Goal: Find specific page/section: Find specific page/section

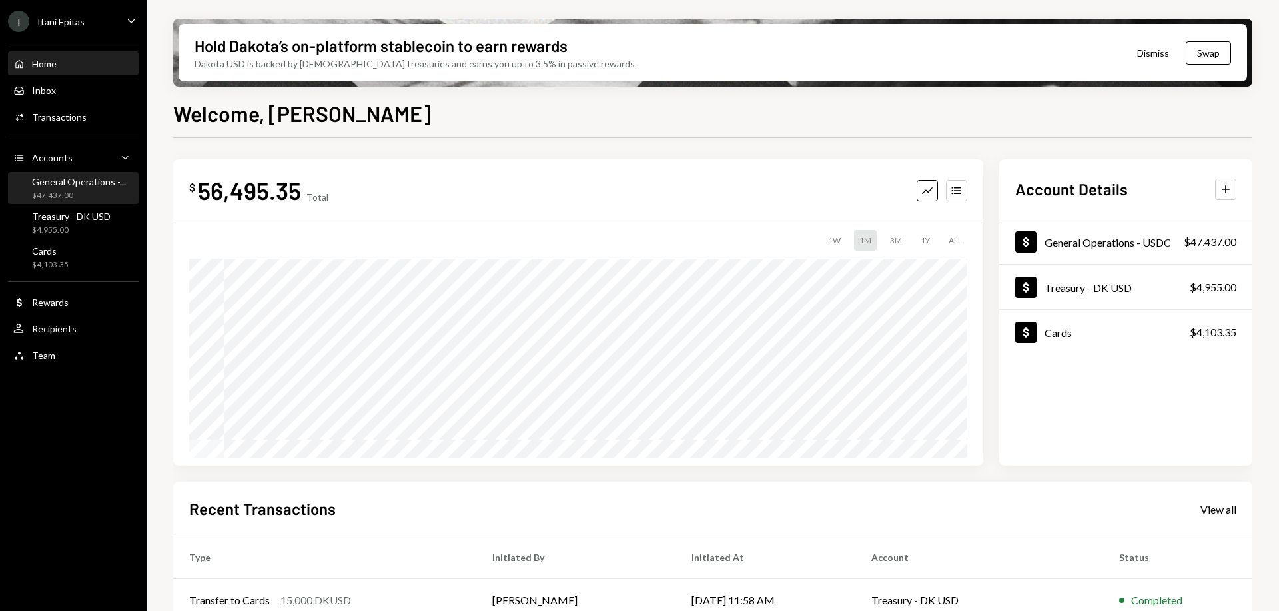
scroll to position [192, 0]
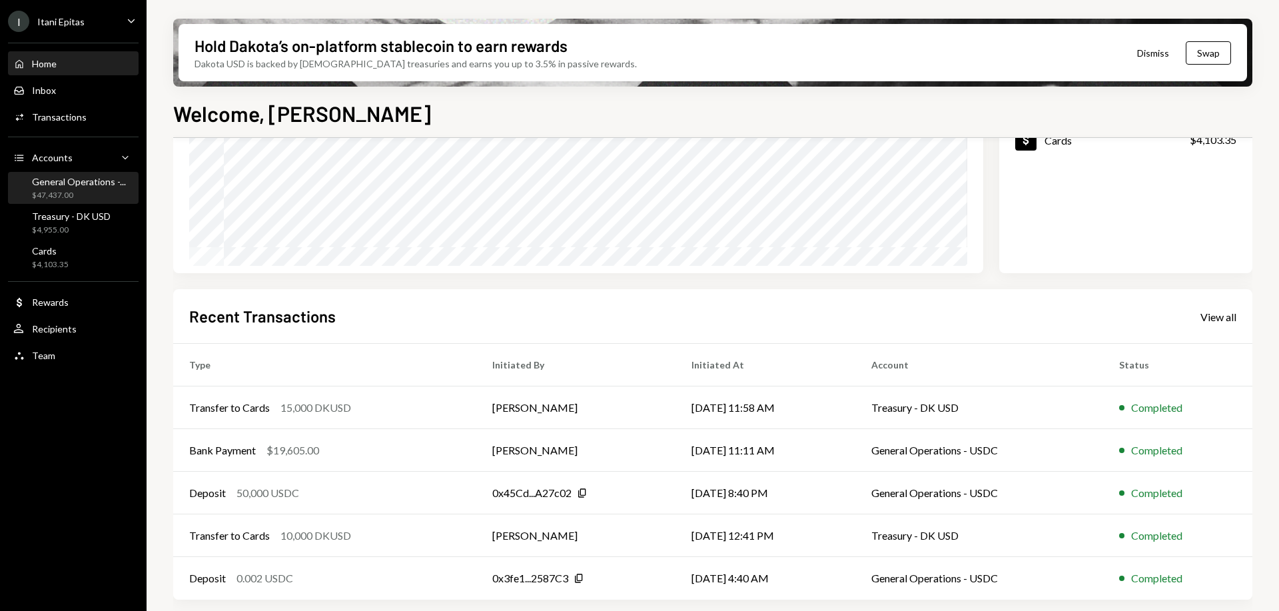
click at [71, 183] on div "General Operations -..." at bounding box center [79, 181] width 94 height 11
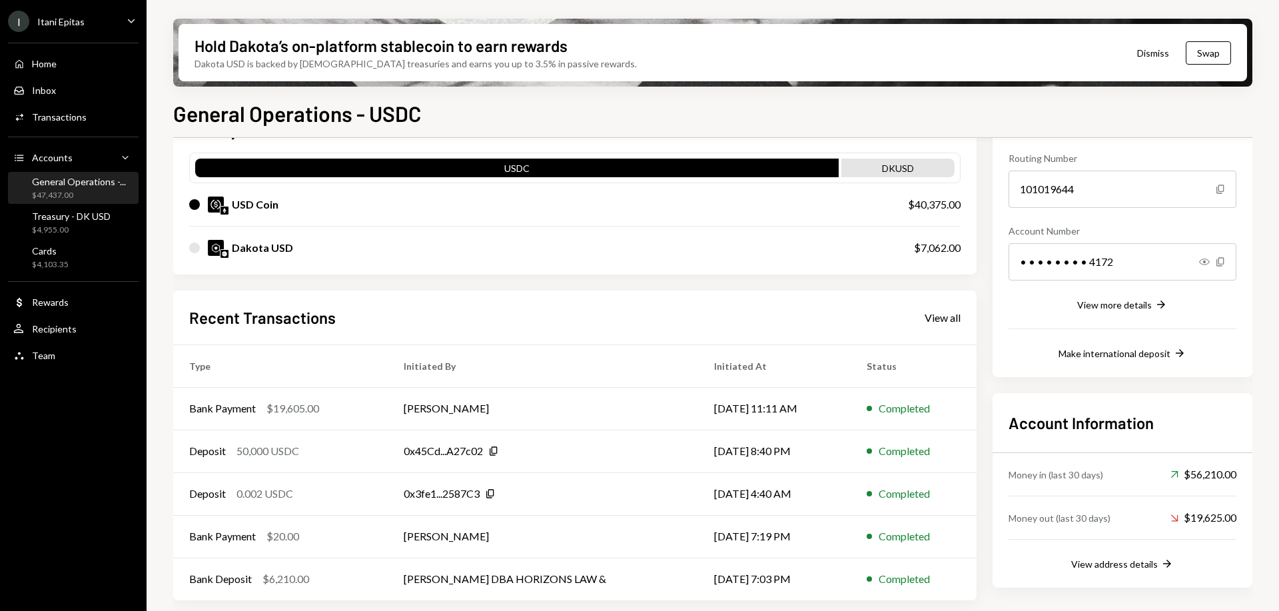
scroll to position [126, 0]
click at [1118, 564] on div "View address details" at bounding box center [1114, 562] width 87 height 11
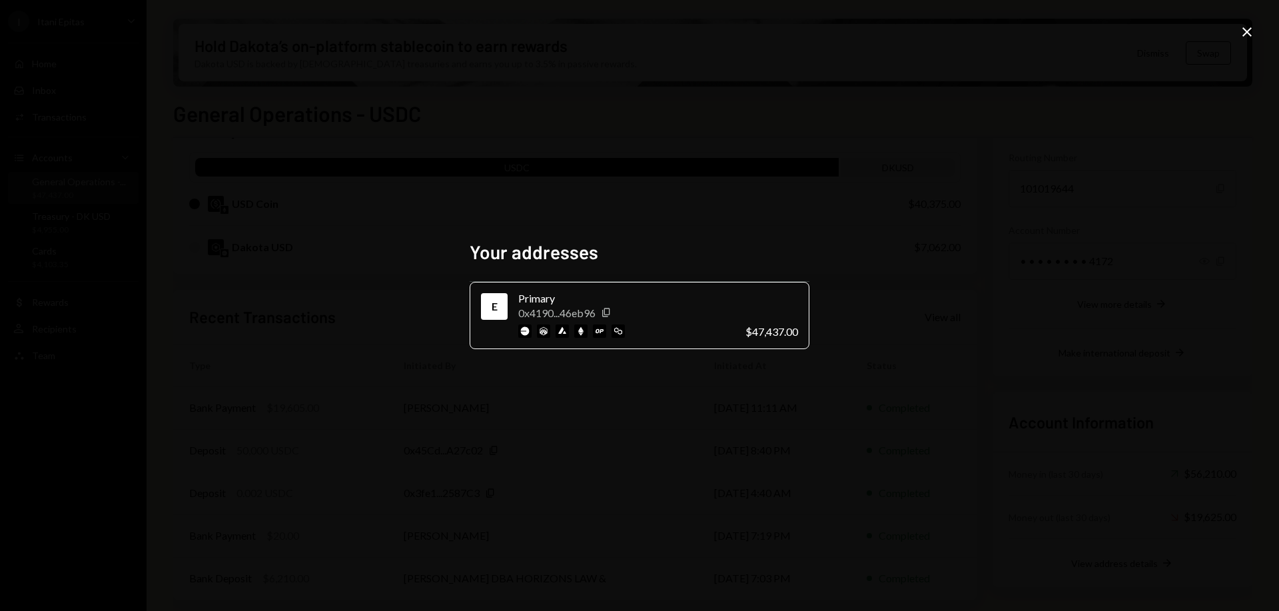
click at [974, 273] on div "Your addresses E Primary 0x4190...46eb96 Copy $47,437.00 Close" at bounding box center [639, 305] width 1279 height 611
click at [1241, 30] on icon "Close" at bounding box center [1247, 32] width 16 height 16
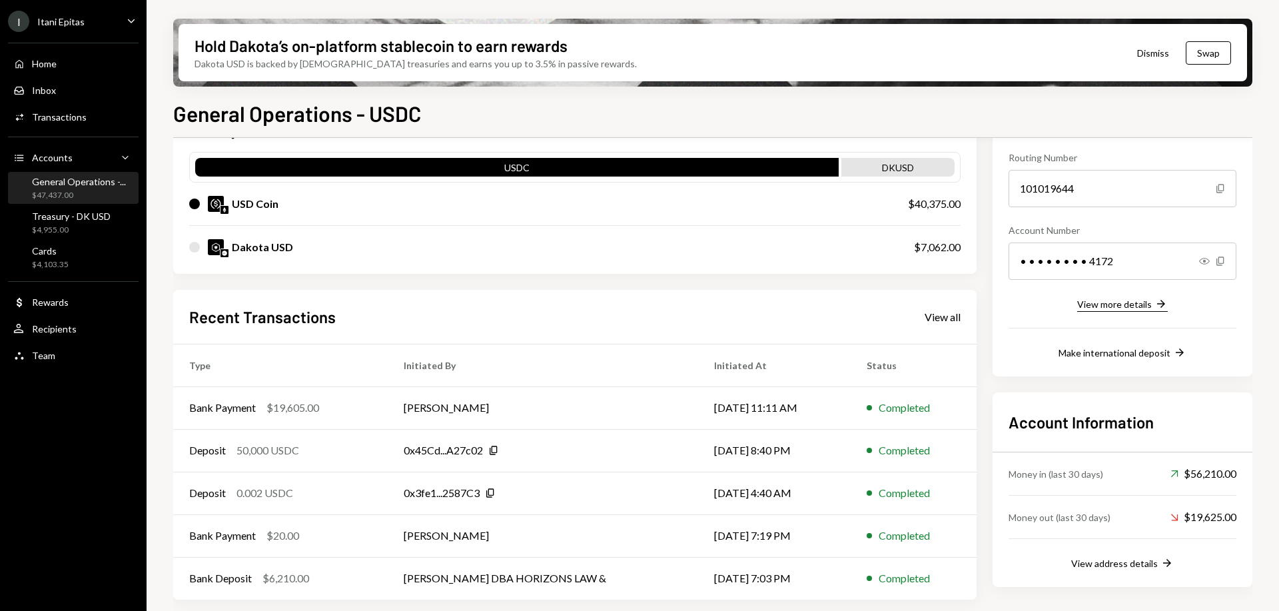
scroll to position [0, 0]
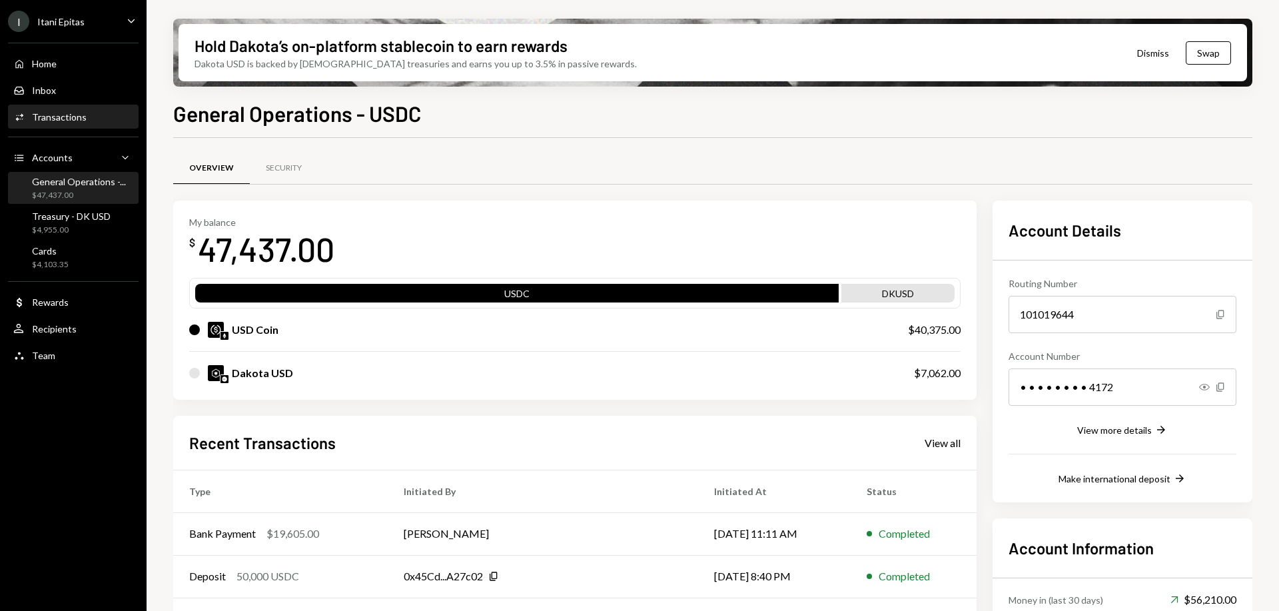
click at [89, 122] on div "Activities Transactions" at bounding box center [73, 117] width 120 height 12
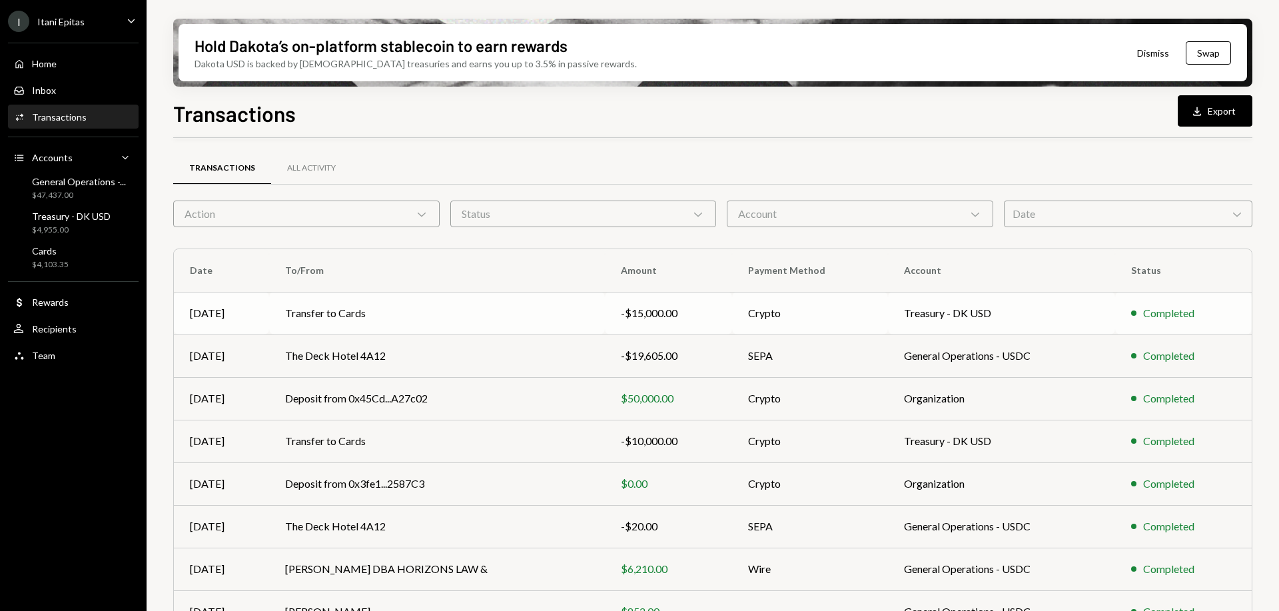
scroll to position [148, 0]
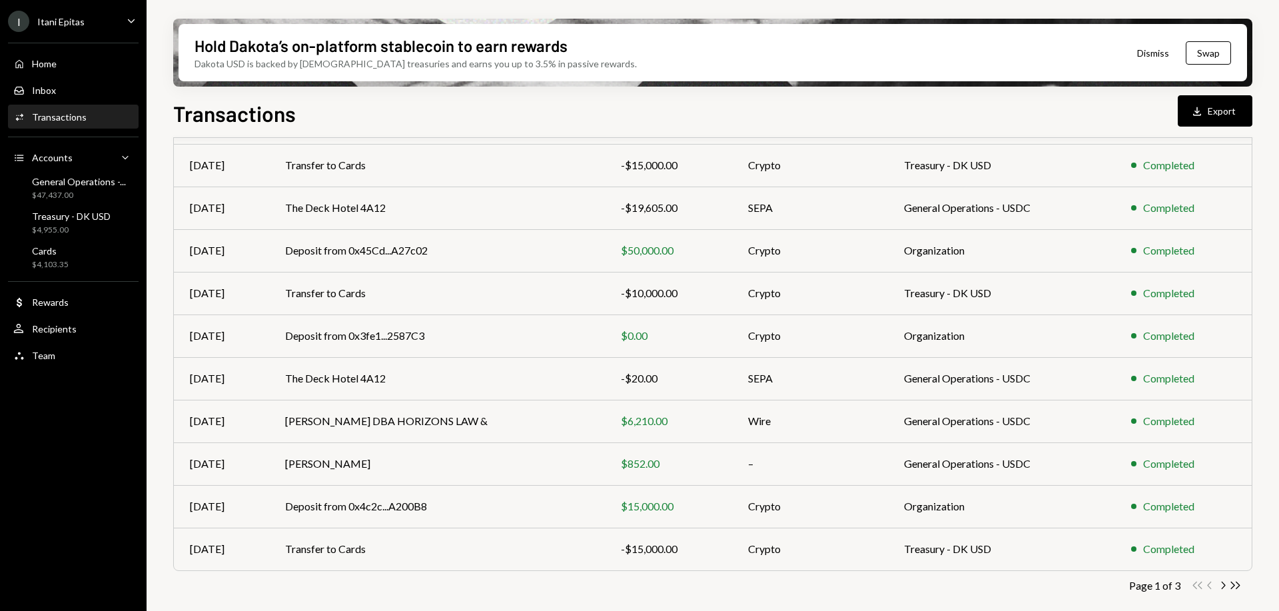
click at [68, 127] on div "Activities Transactions" at bounding box center [73, 117] width 120 height 23
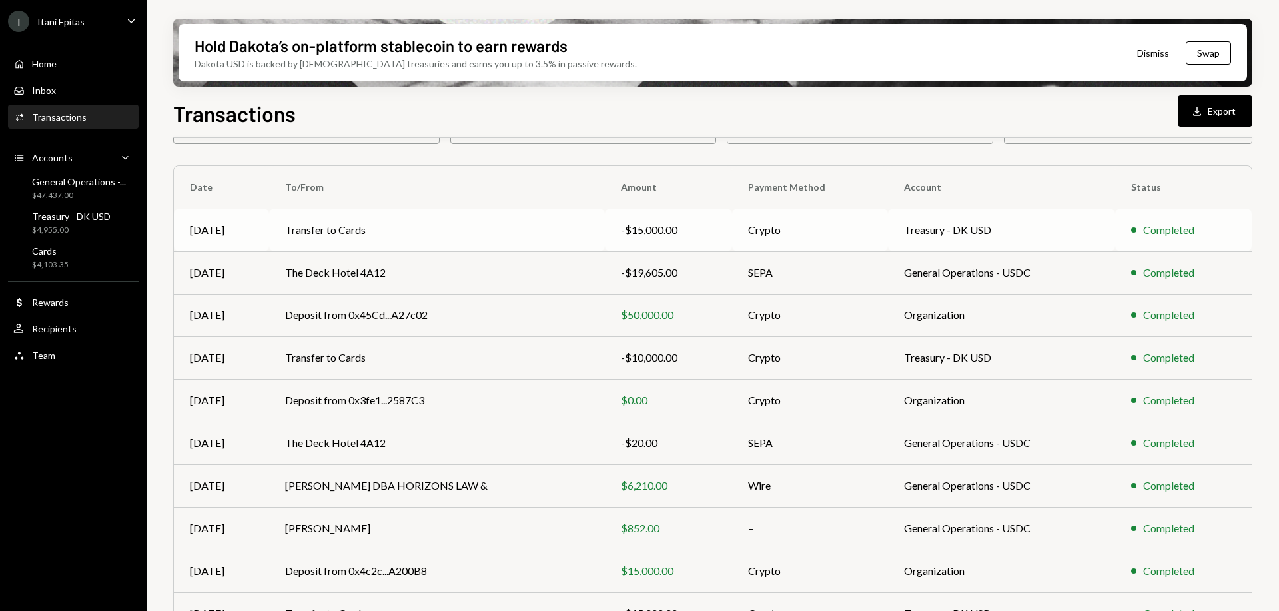
scroll to position [0, 0]
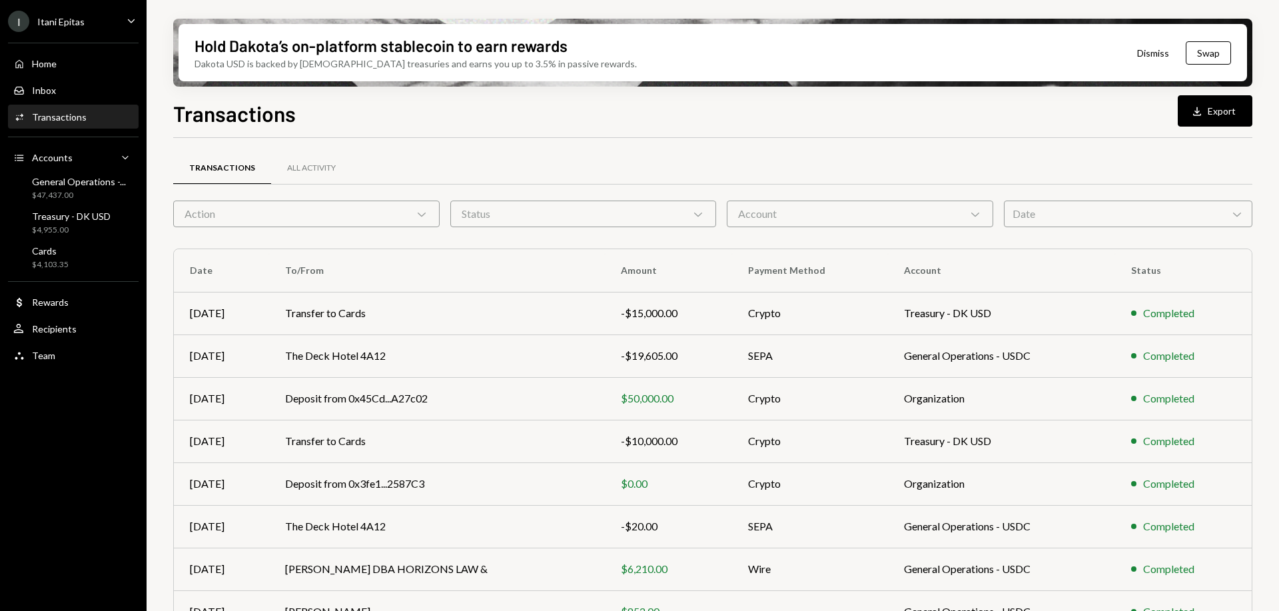
click at [899, 217] on div "Account Chevron Down" at bounding box center [860, 213] width 266 height 27
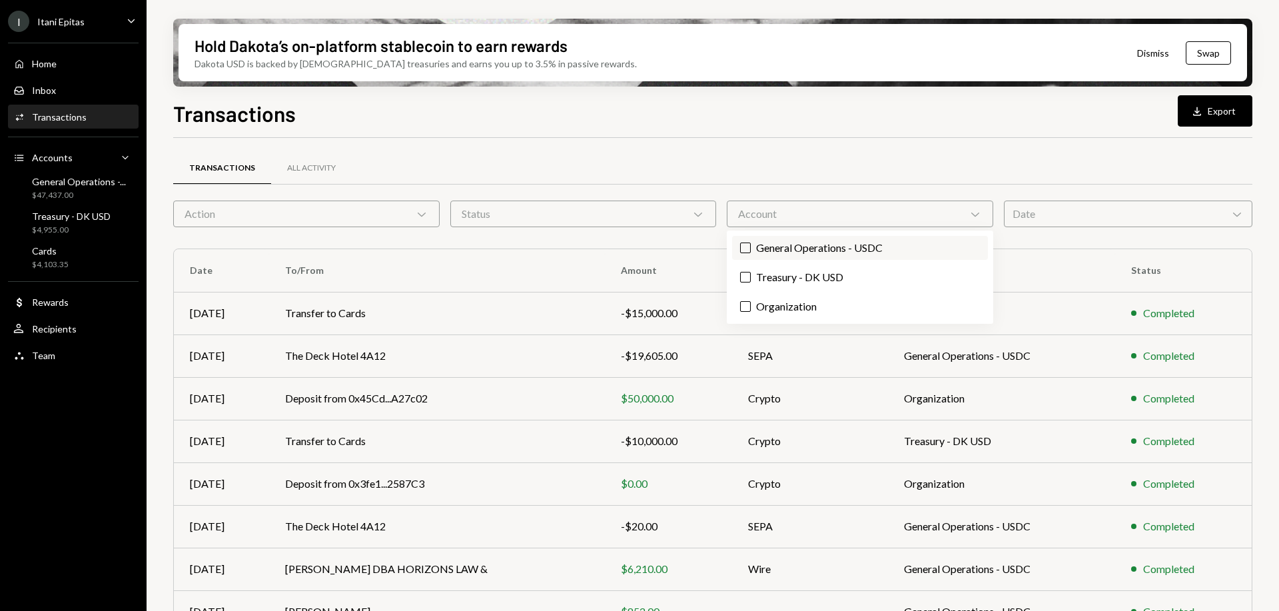
click at [870, 250] on label "General Operations - USDC" at bounding box center [860, 248] width 256 height 24
click at [751, 250] on button "General Operations - USDC" at bounding box center [745, 247] width 11 height 11
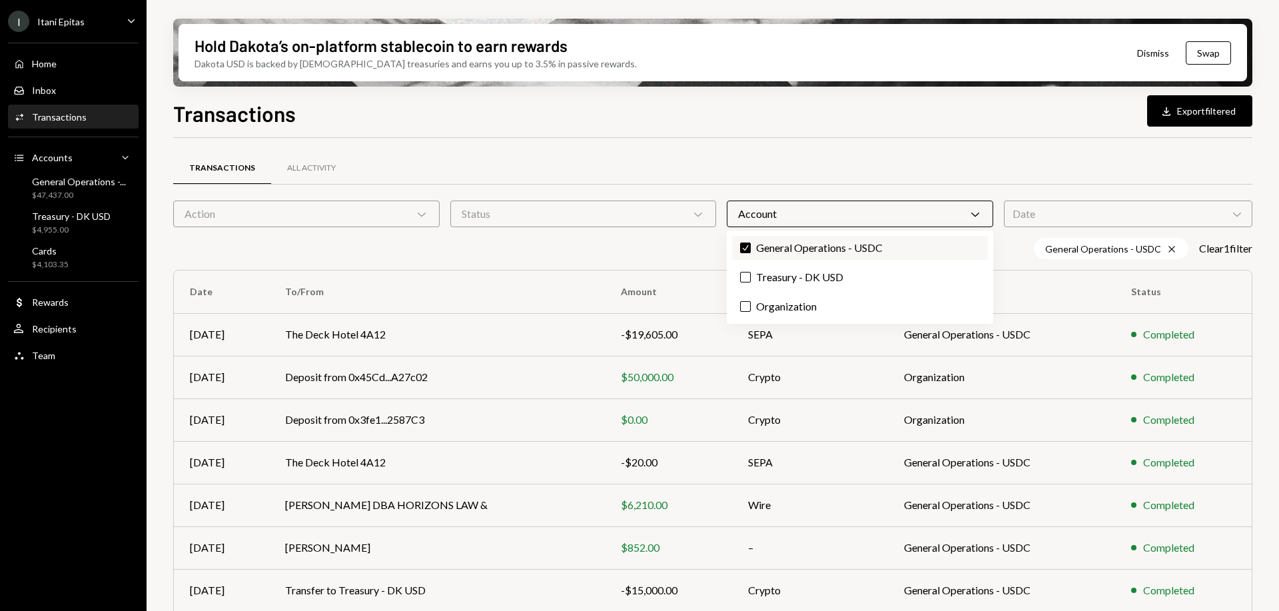
click at [800, 246] on label "Check General Operations - USDC" at bounding box center [860, 248] width 256 height 24
click at [751, 246] on button "Check" at bounding box center [745, 247] width 11 height 11
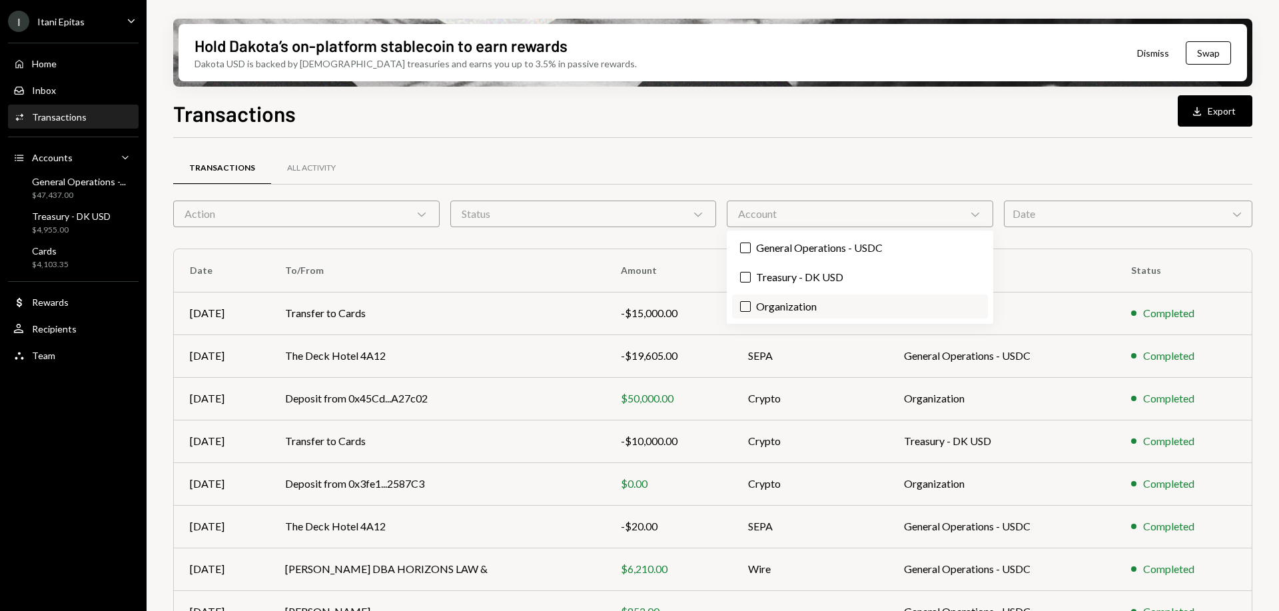
click at [787, 302] on label "Organization" at bounding box center [860, 306] width 256 height 24
click at [751, 302] on button "Organization" at bounding box center [745, 306] width 11 height 11
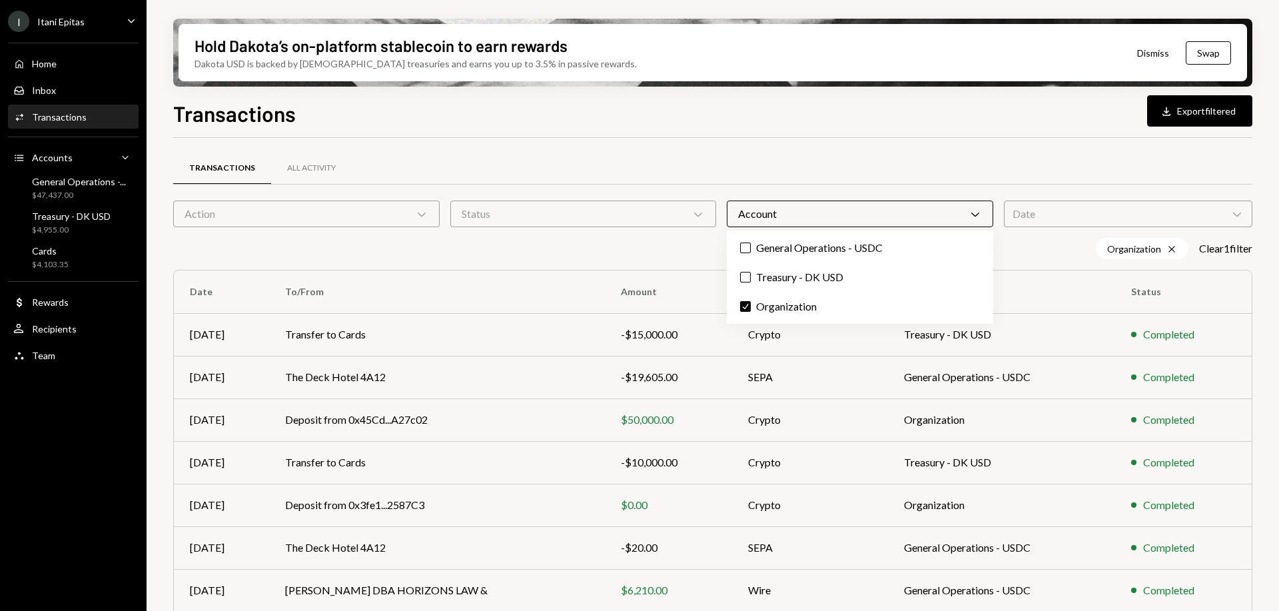
click at [1080, 176] on div "Transactions All Activity" at bounding box center [712, 168] width 1079 height 34
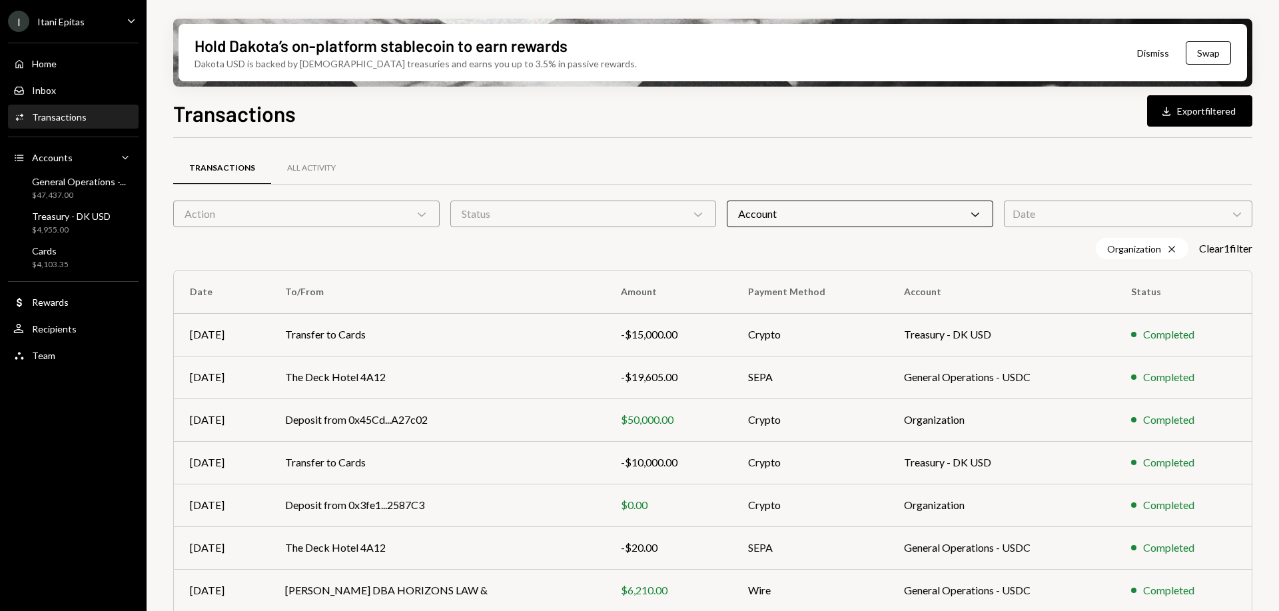
click at [927, 222] on div "Account Chevron Down" at bounding box center [860, 213] width 266 height 27
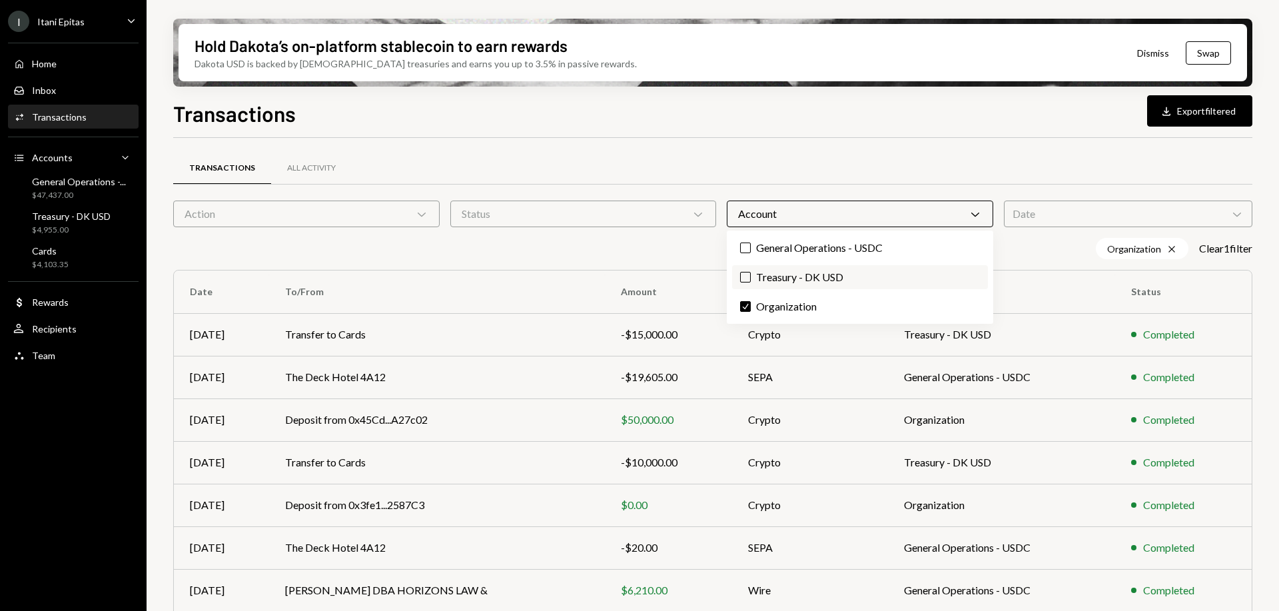
click at [877, 280] on label "Treasury - DK USD" at bounding box center [860, 277] width 256 height 24
click at [751, 280] on button "Treasury - DK USD" at bounding box center [745, 277] width 11 height 11
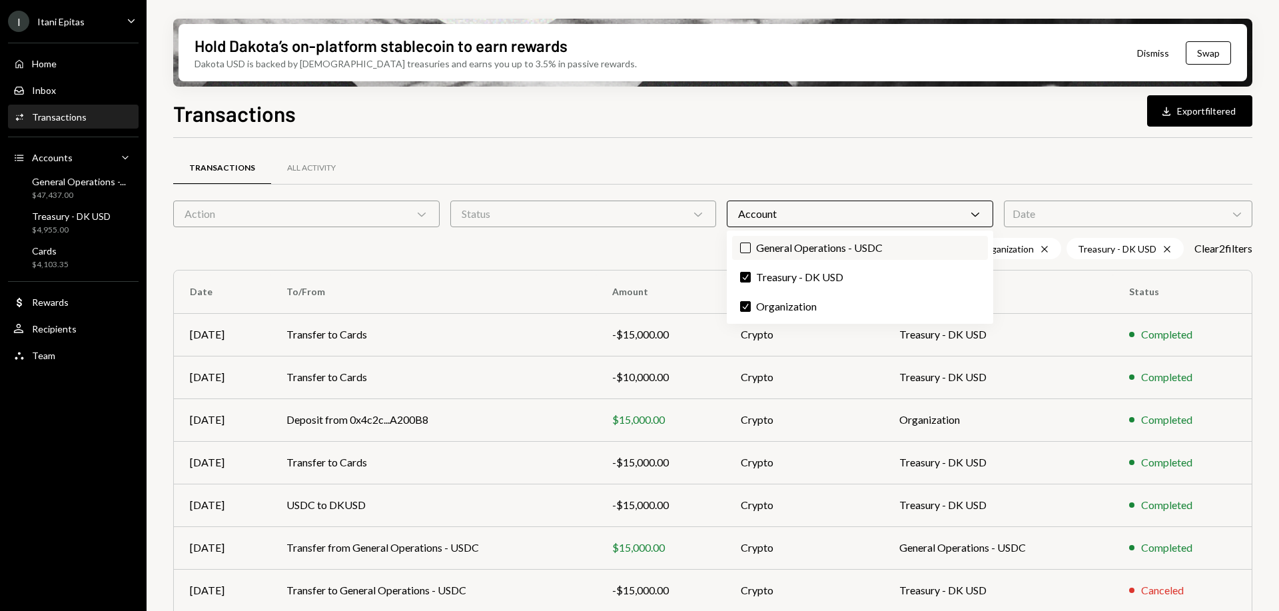
click at [845, 252] on label "General Operations - USDC" at bounding box center [860, 248] width 256 height 24
click at [751, 252] on button "General Operations - USDC" at bounding box center [745, 247] width 11 height 11
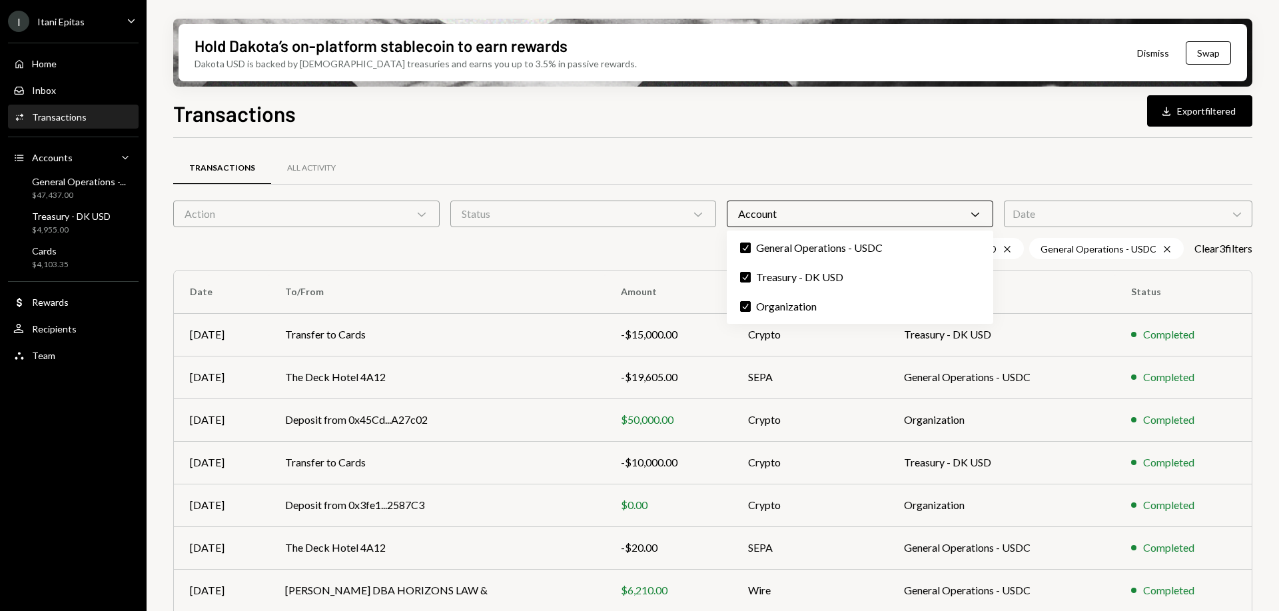
click at [882, 155] on div "Transactions All Activity" at bounding box center [712, 168] width 1079 height 34
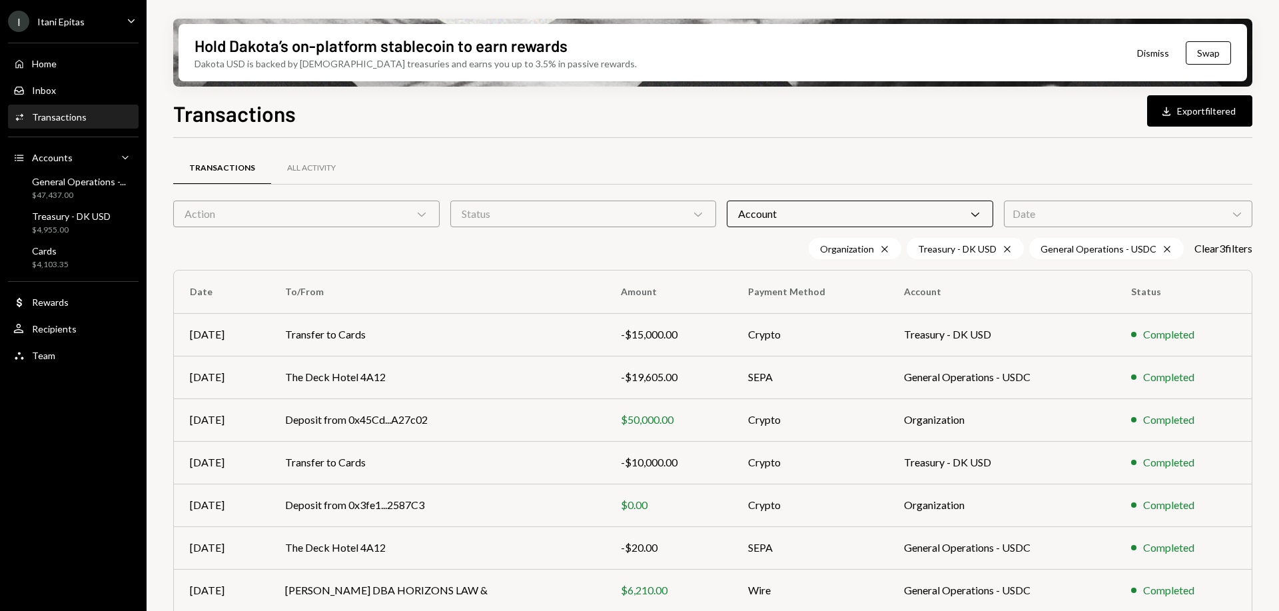
click at [535, 214] on div "Status Chevron Down" at bounding box center [583, 213] width 266 height 27
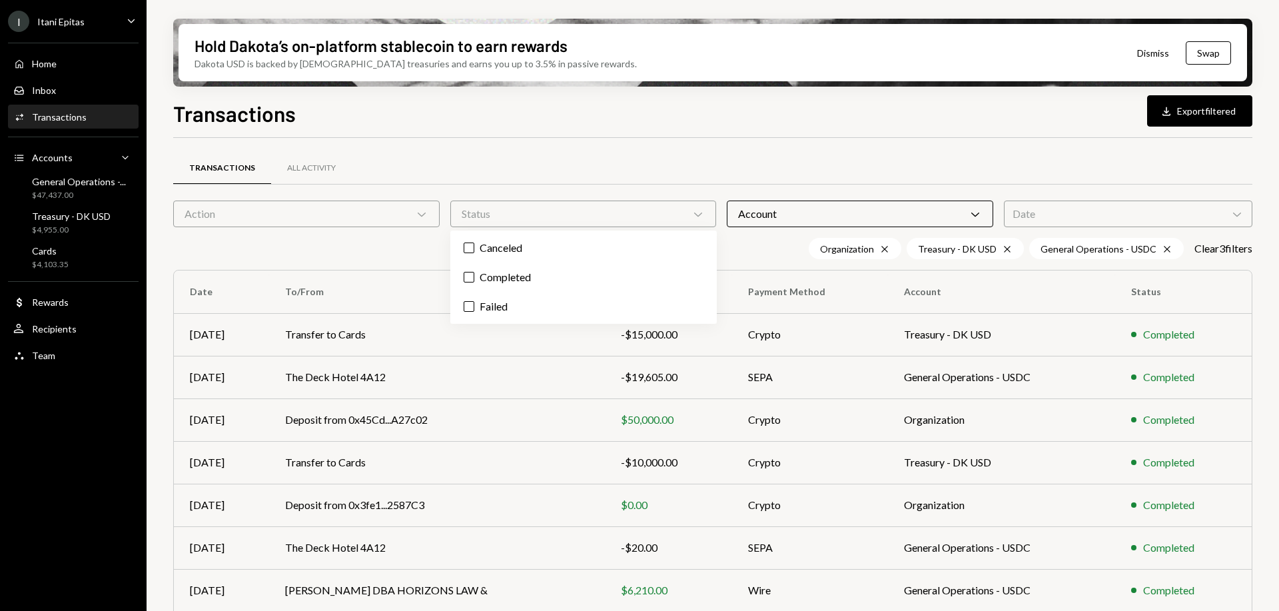
click at [535, 214] on div "Status Chevron Down" at bounding box center [583, 213] width 266 height 27
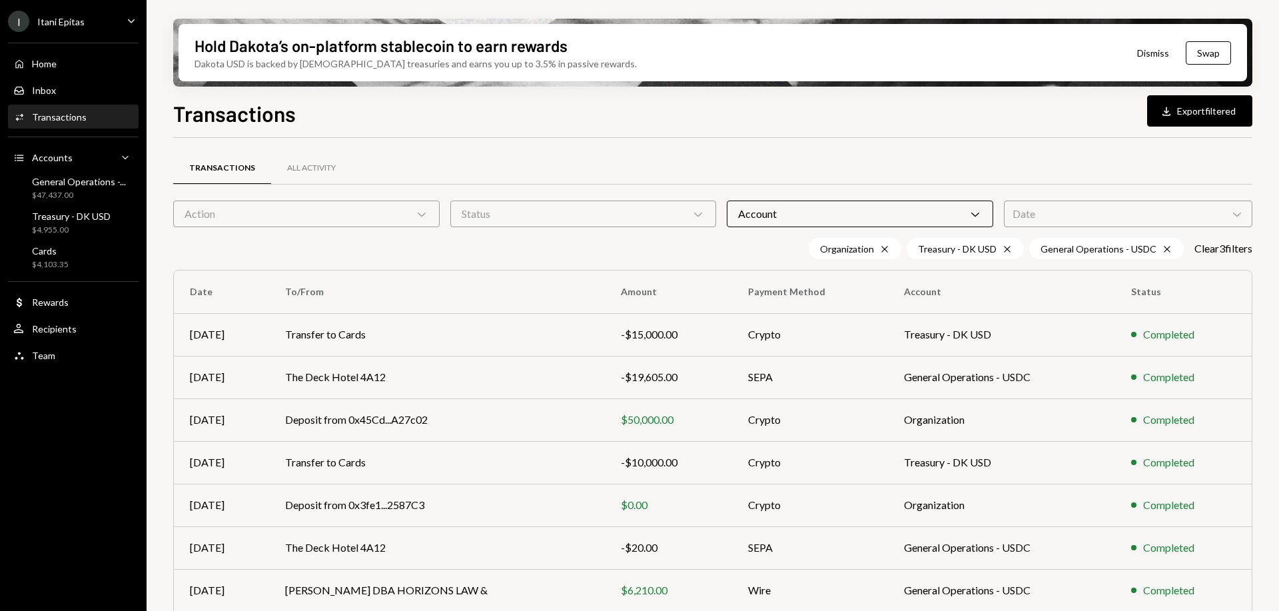
click at [403, 210] on div "Action Chevron Down" at bounding box center [306, 213] width 266 height 27
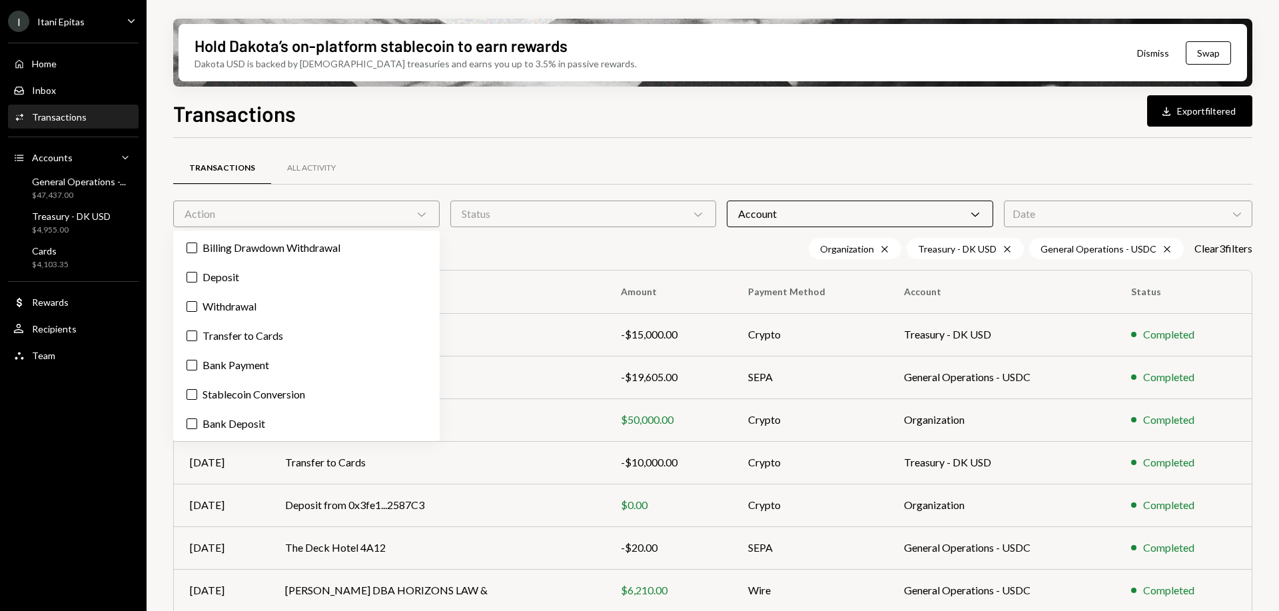
click at [403, 210] on div "Action Chevron Down" at bounding box center [306, 213] width 266 height 27
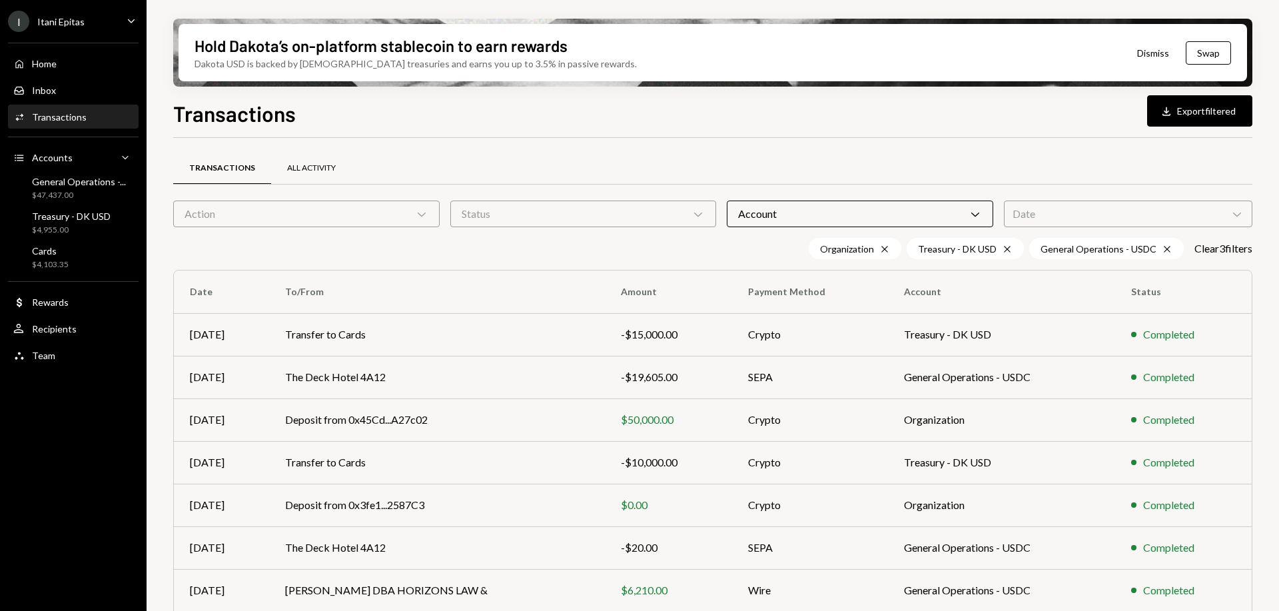
click at [316, 167] on div "All Activity" at bounding box center [311, 167] width 49 height 11
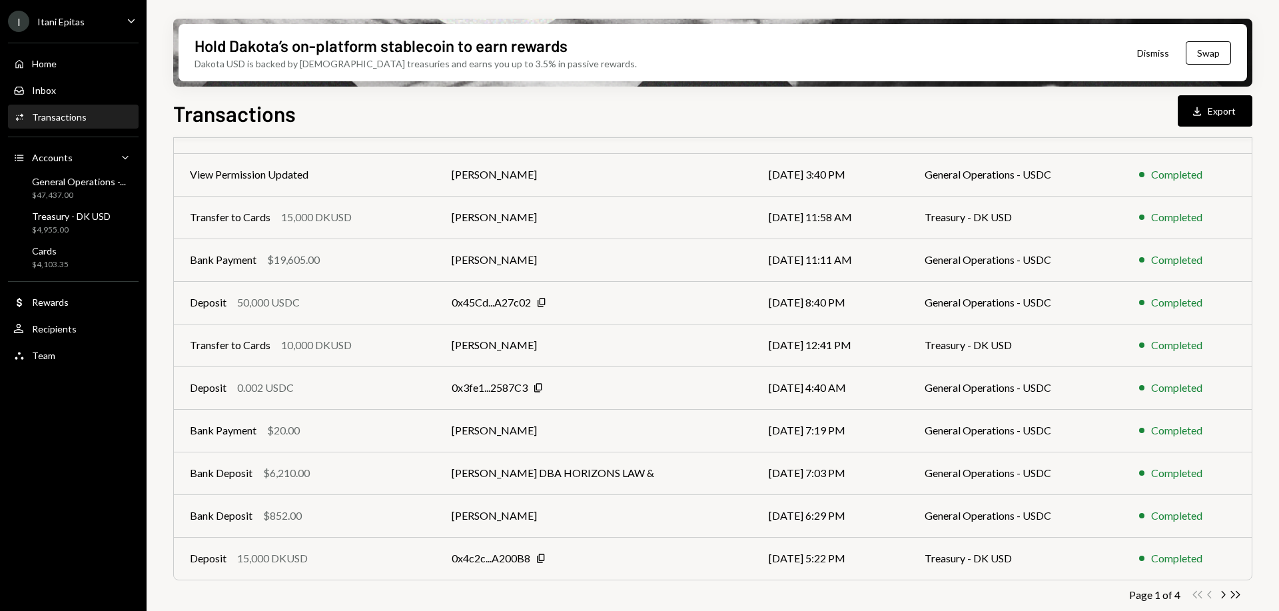
scroll to position [148, 0]
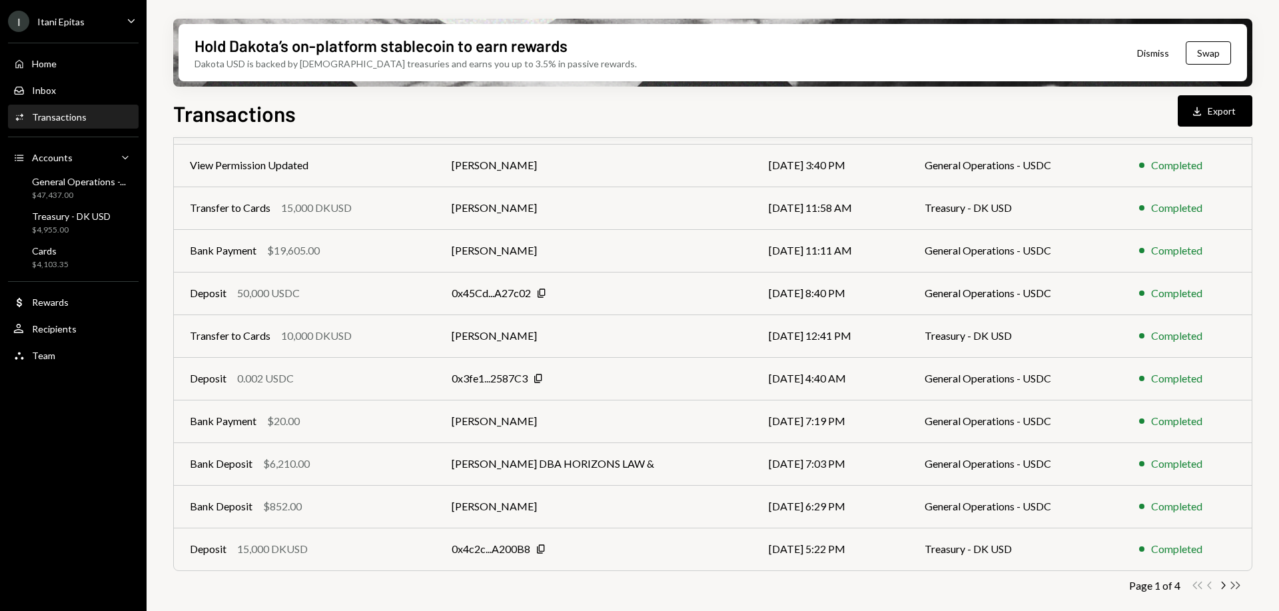
click at [1229, 587] on icon "Double Arrow Right" at bounding box center [1235, 585] width 13 height 13
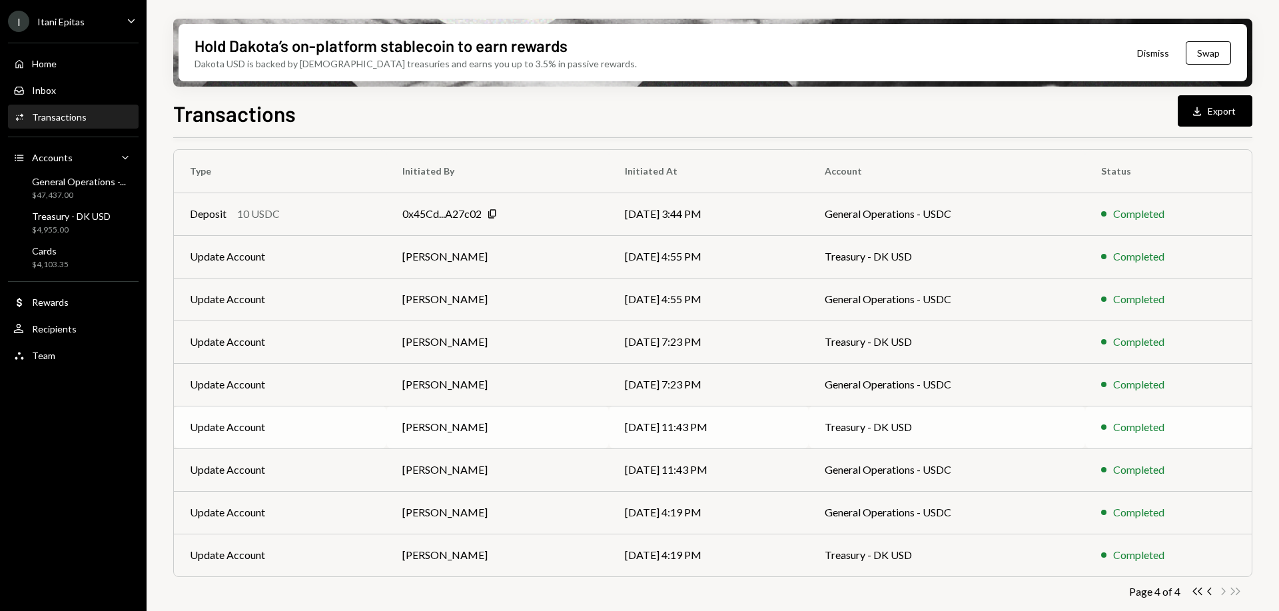
scroll to position [105, 0]
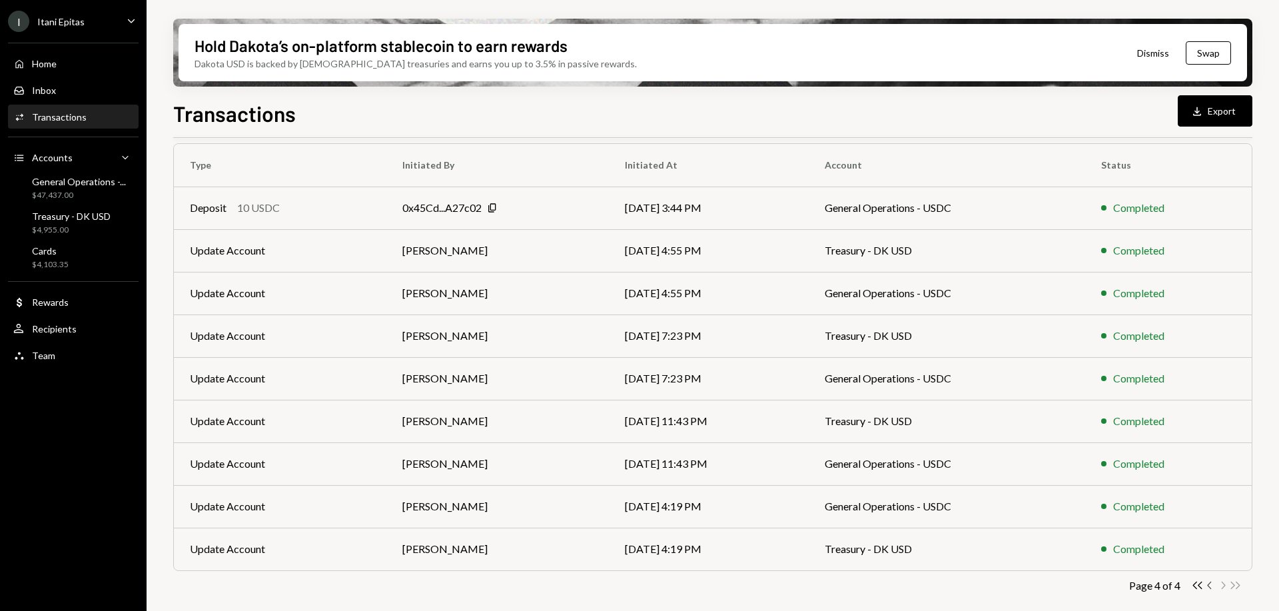
click at [1213, 586] on icon "Chevron Left" at bounding box center [1209, 585] width 13 height 13
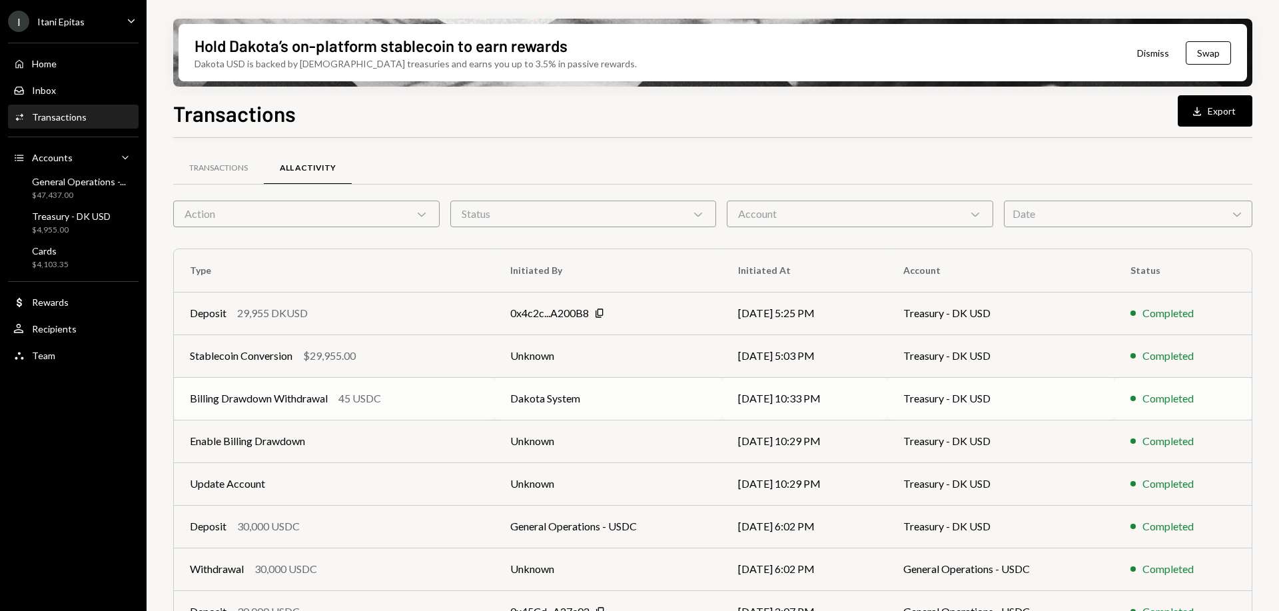
scroll to position [148, 0]
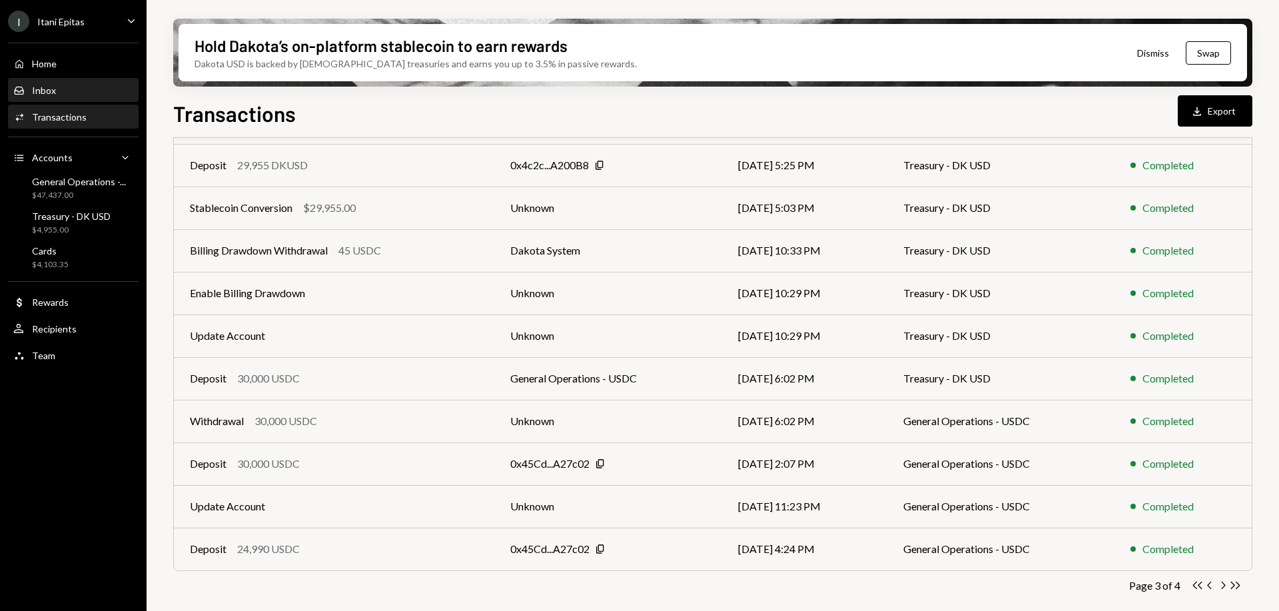
click at [79, 83] on div "Inbox Inbox" at bounding box center [73, 90] width 120 height 23
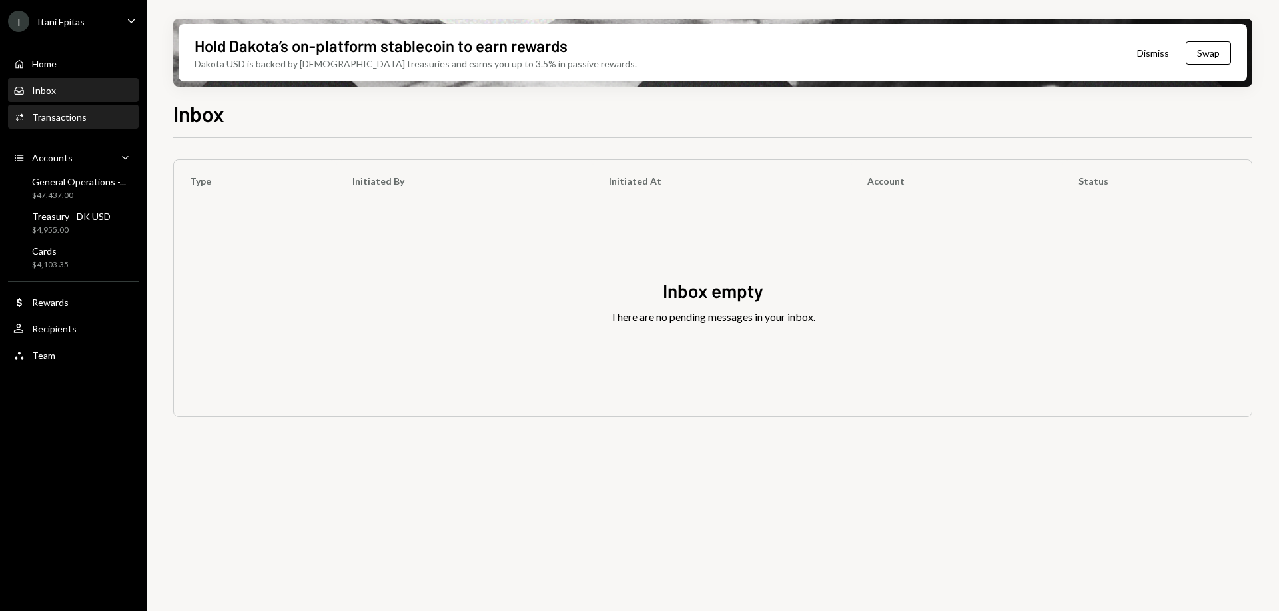
click at [85, 124] on div "Activities Transactions" at bounding box center [73, 117] width 120 height 23
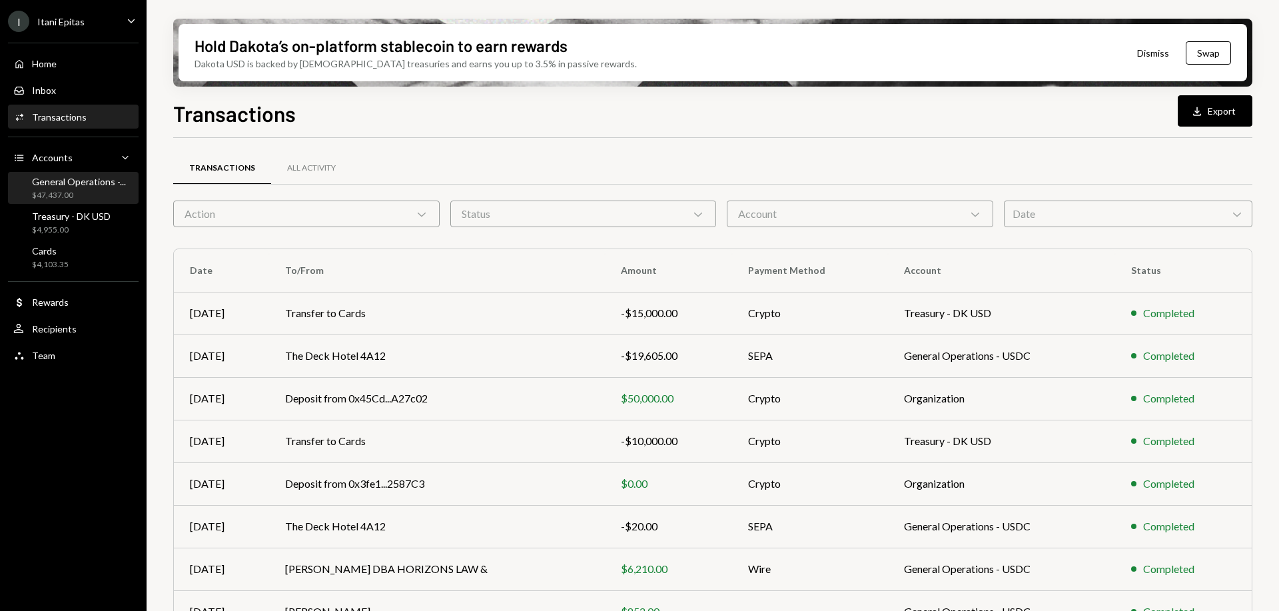
click at [87, 185] on div "General Operations -..." at bounding box center [79, 181] width 94 height 11
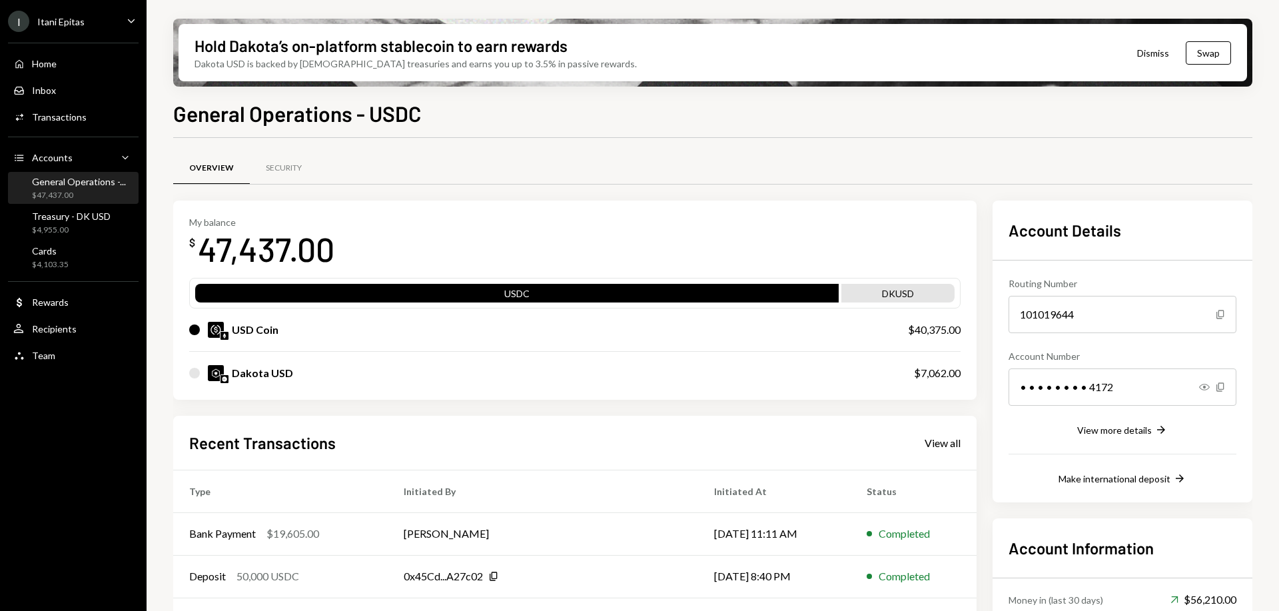
click at [896, 292] on div "DKUSD" at bounding box center [897, 295] width 113 height 19
click at [508, 291] on div "USDC" at bounding box center [516, 295] width 643 height 19
